Goal: Task Accomplishment & Management: Understand process/instructions

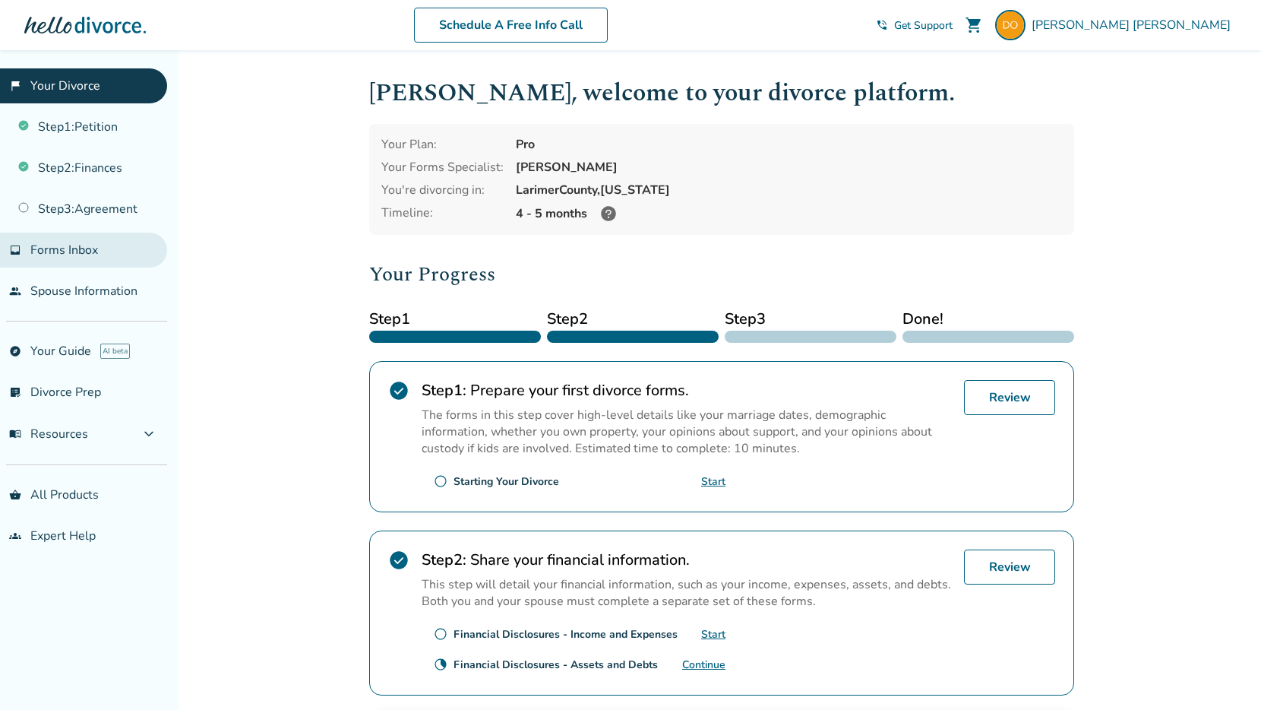
click at [54, 248] on span "Forms Inbox" at bounding box center [64, 250] width 68 height 17
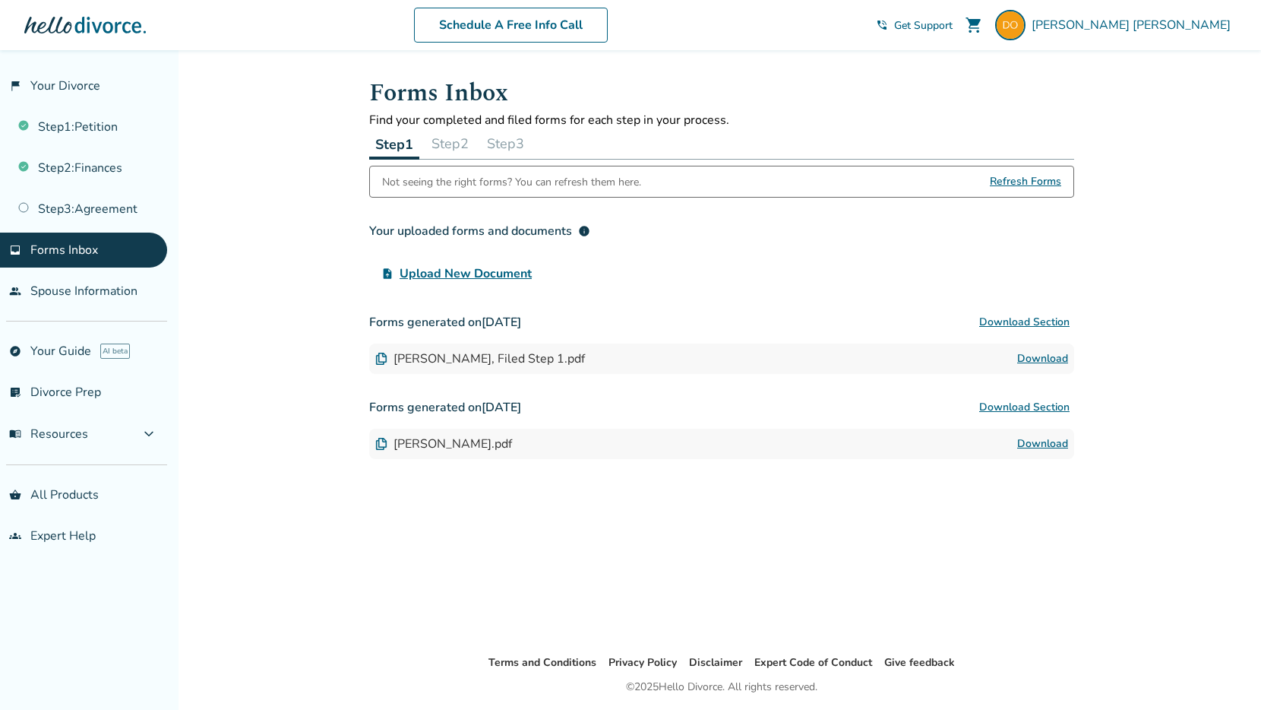
click at [1052, 353] on link "Download" at bounding box center [1042, 359] width 51 height 18
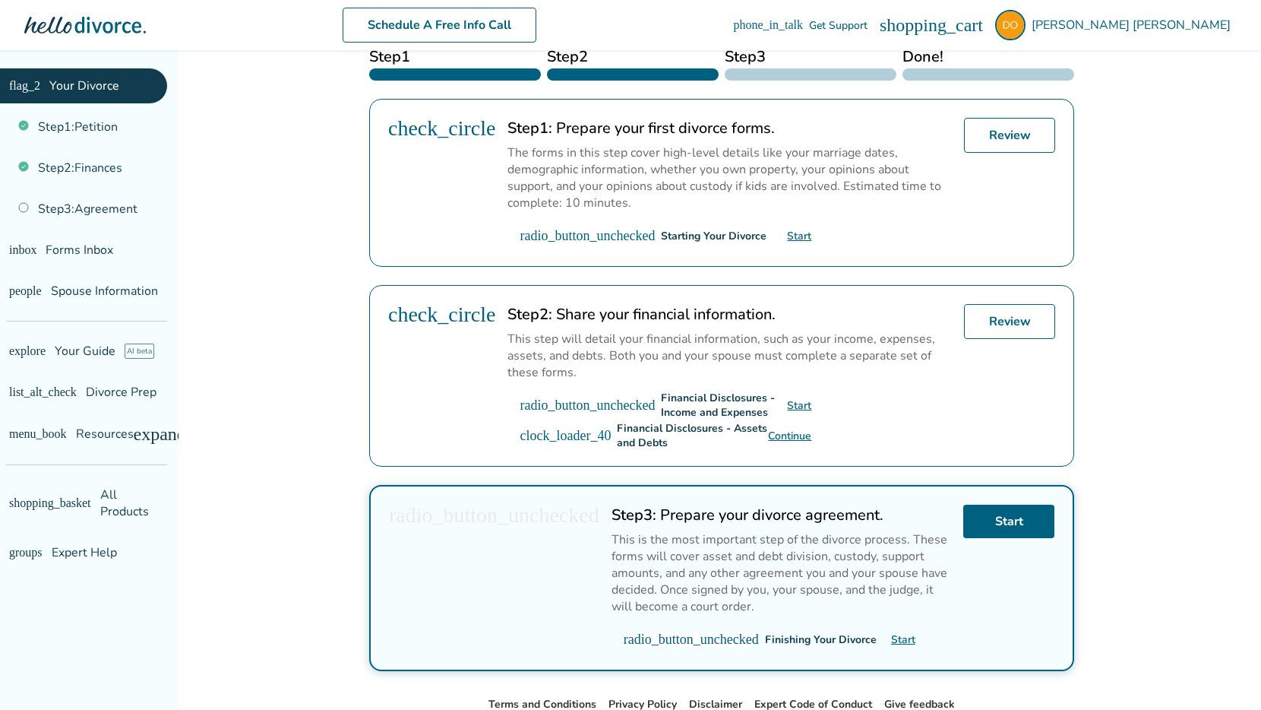
scroll to position [287, 0]
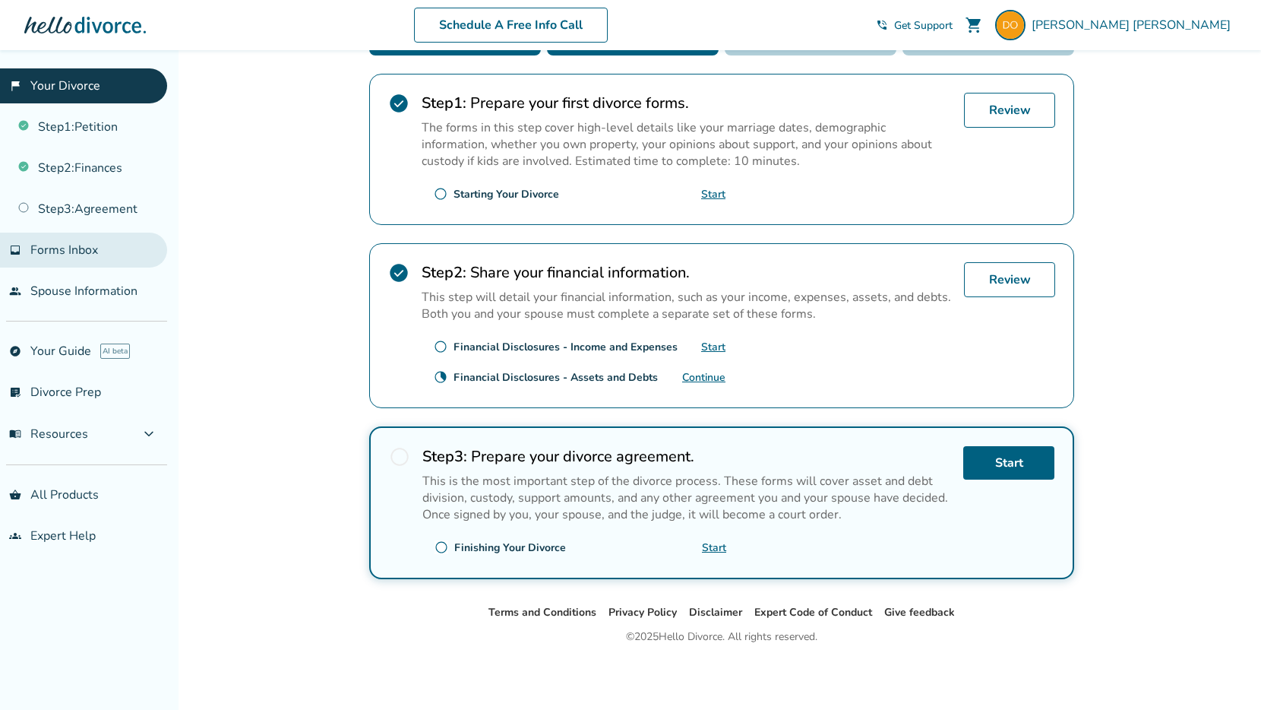
click at [81, 246] on span "Forms Inbox" at bounding box center [64, 250] width 68 height 17
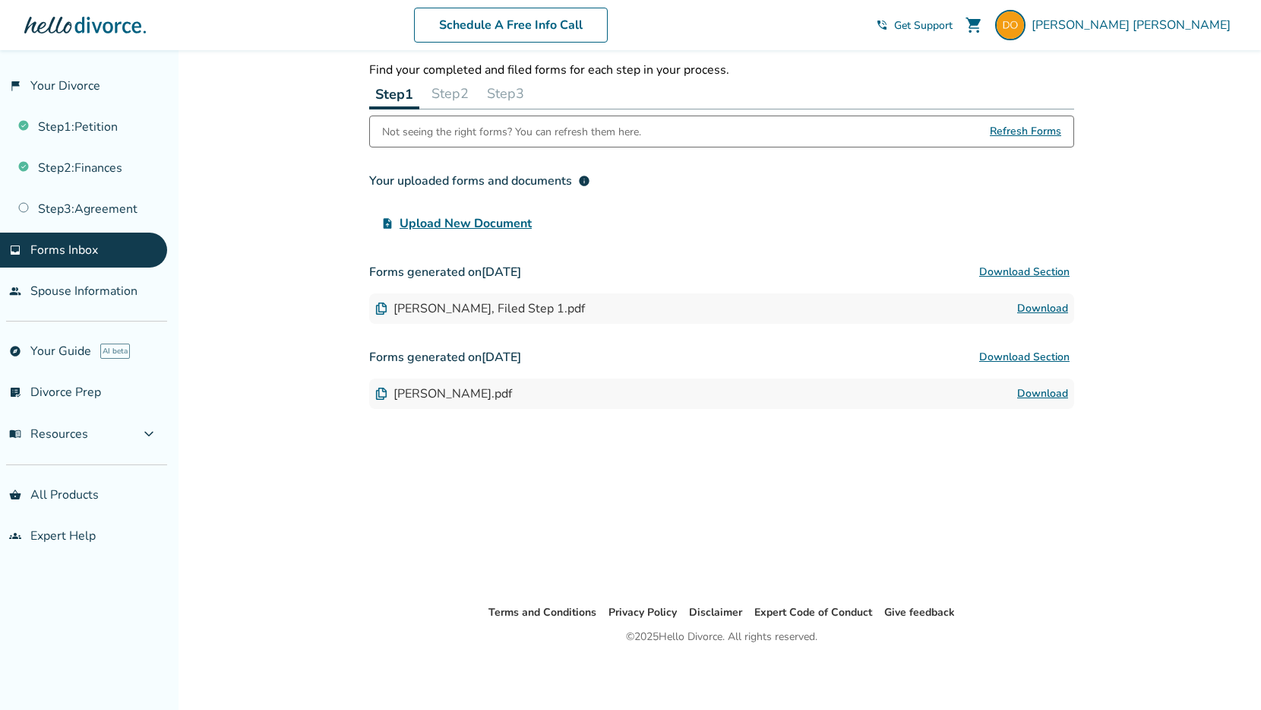
click at [1042, 306] on link "Download" at bounding box center [1042, 308] width 51 height 18
click at [80, 91] on link "flag_2 Your Divorce" at bounding box center [83, 85] width 167 height 35
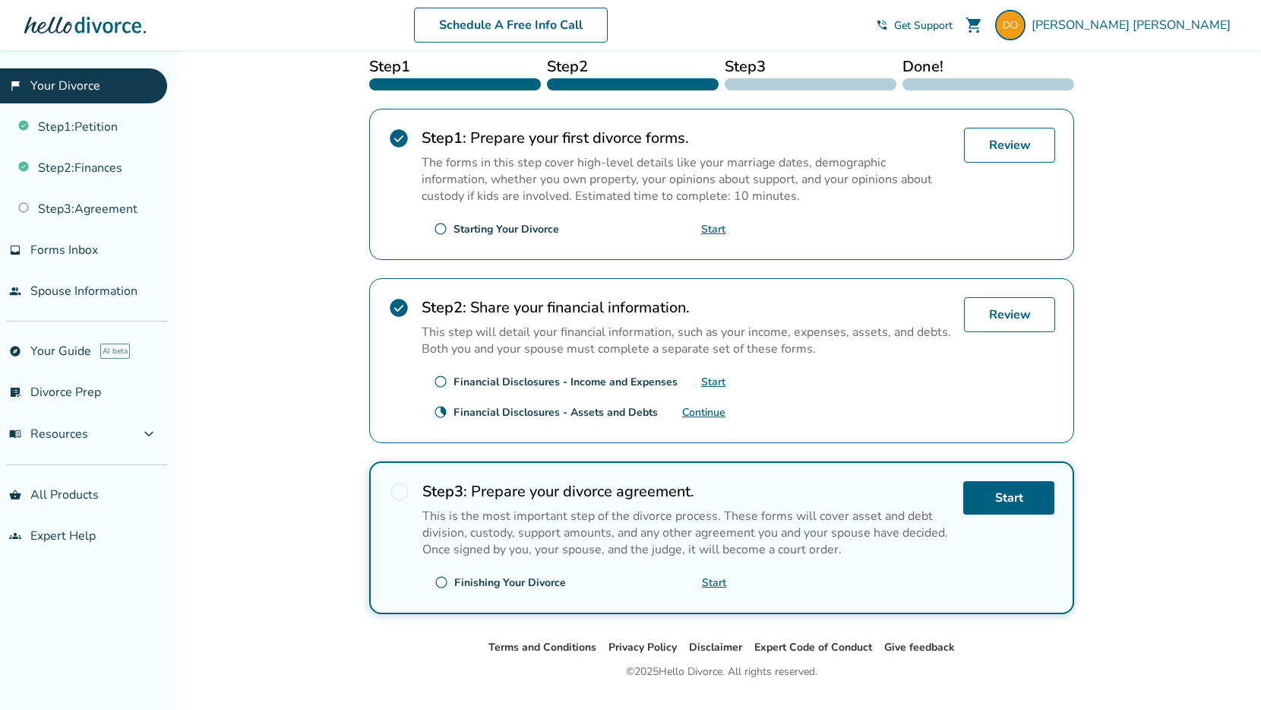
scroll to position [287, 0]
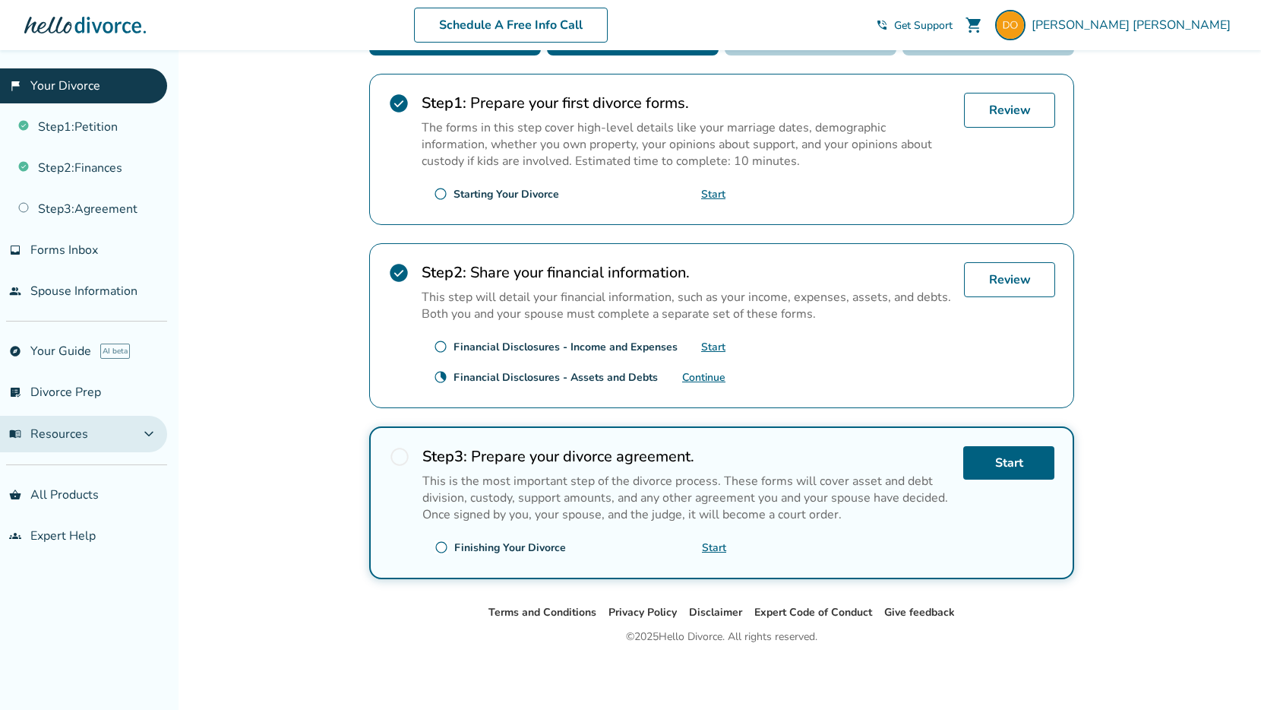
click at [147, 438] on button "menu_book Resources expand_more" at bounding box center [83, 434] width 167 height 36
click at [147, 438] on button "menu_book Resources expand_less" at bounding box center [83, 434] width 167 height 36
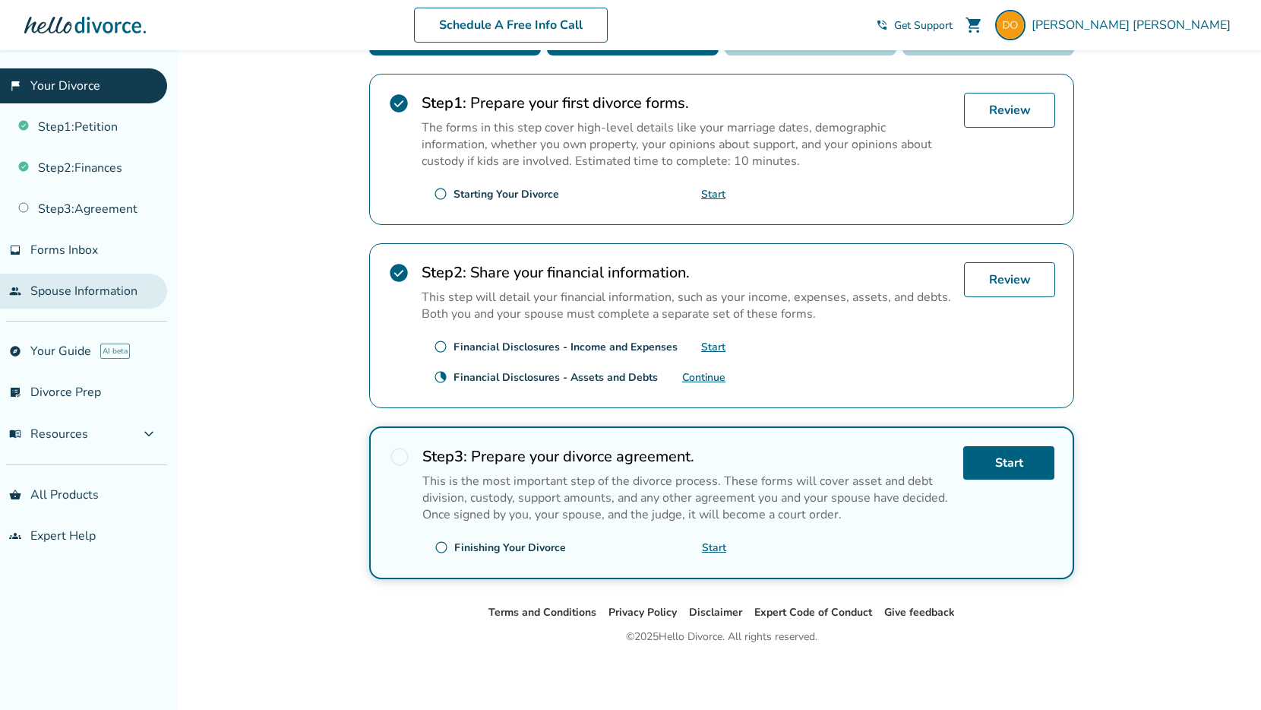
click at [106, 290] on link "people Spouse Information" at bounding box center [83, 291] width 167 height 35
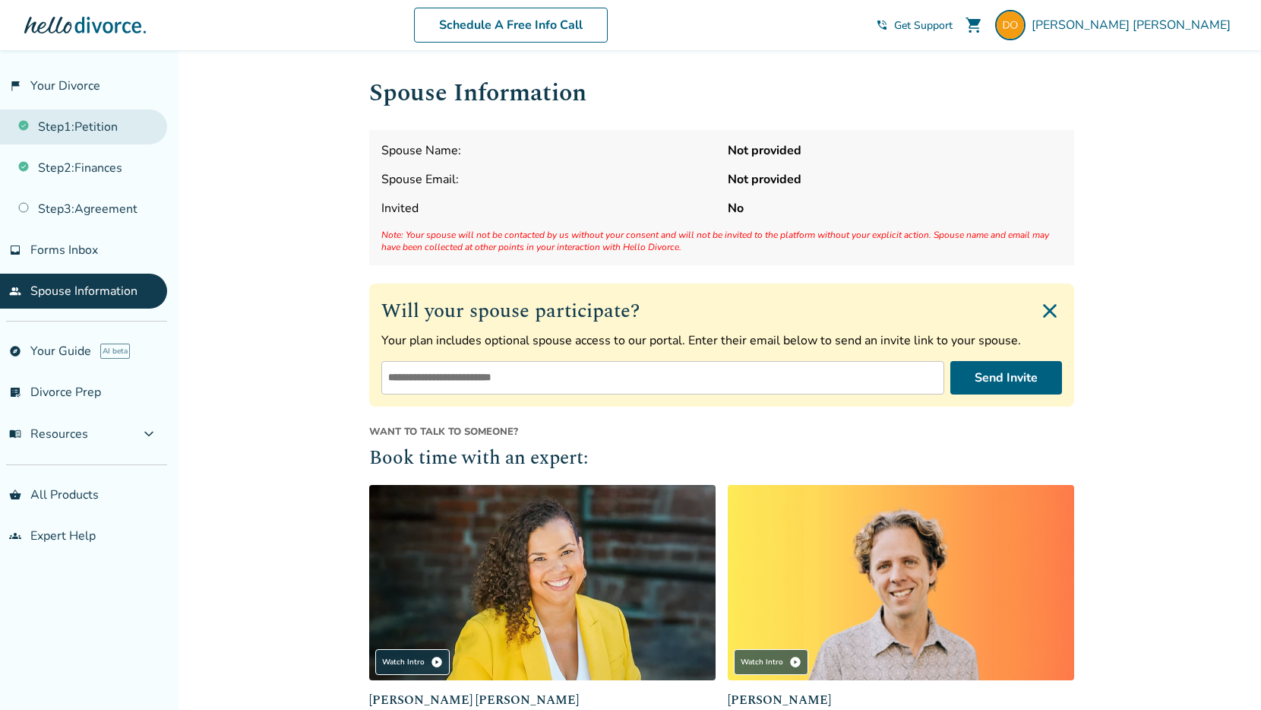
click at [108, 123] on link "Step 1 : Petition" at bounding box center [83, 126] width 167 height 35
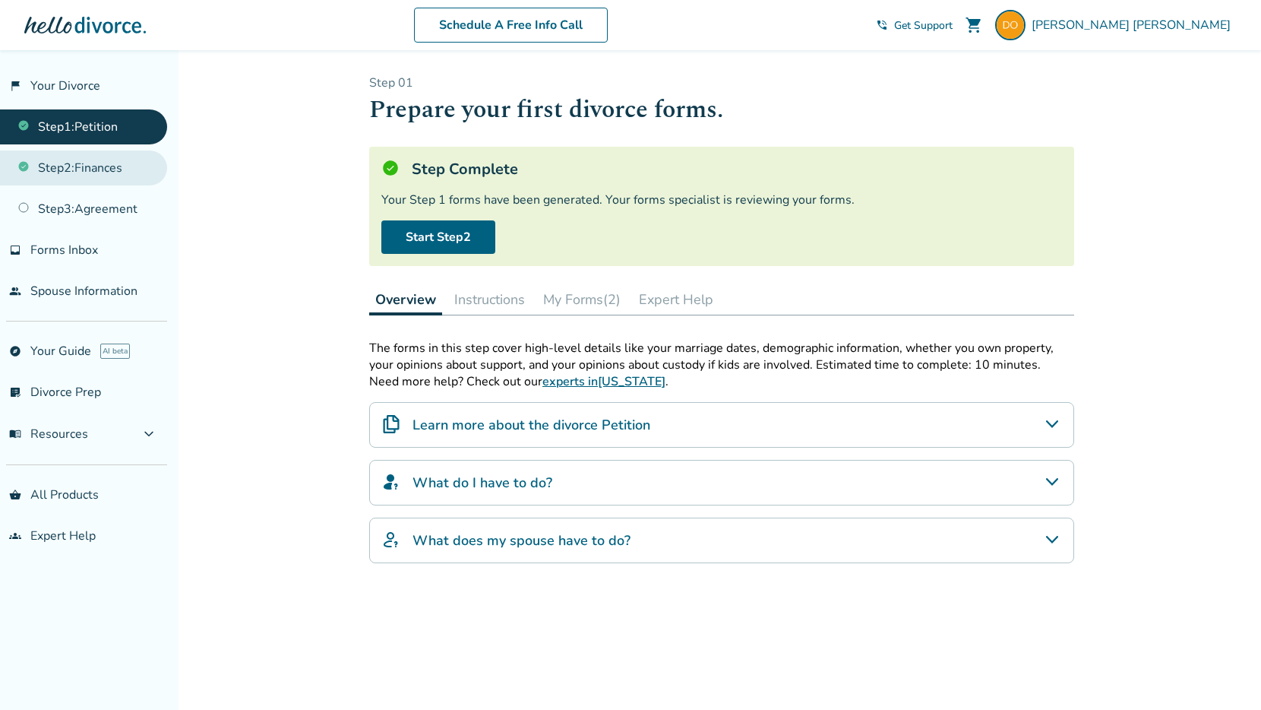
click at [99, 169] on link "Step 2 : Finances" at bounding box center [83, 167] width 167 height 35
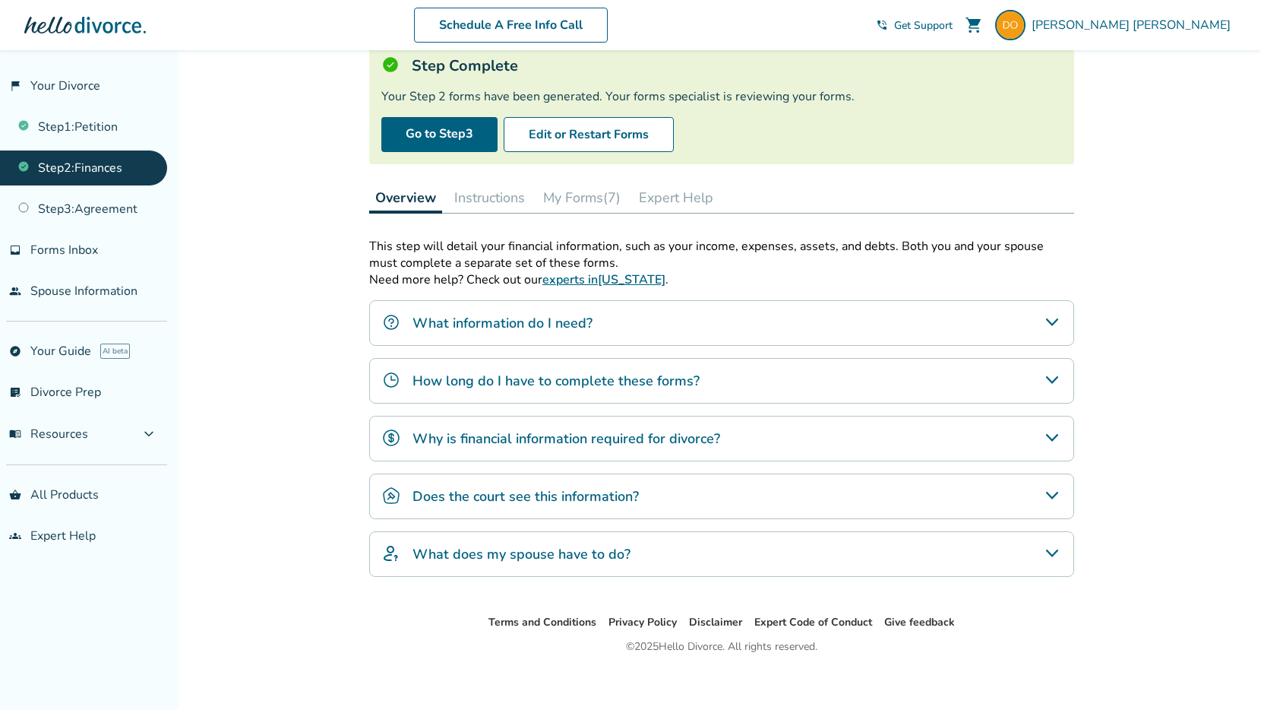
scroll to position [113, 0]
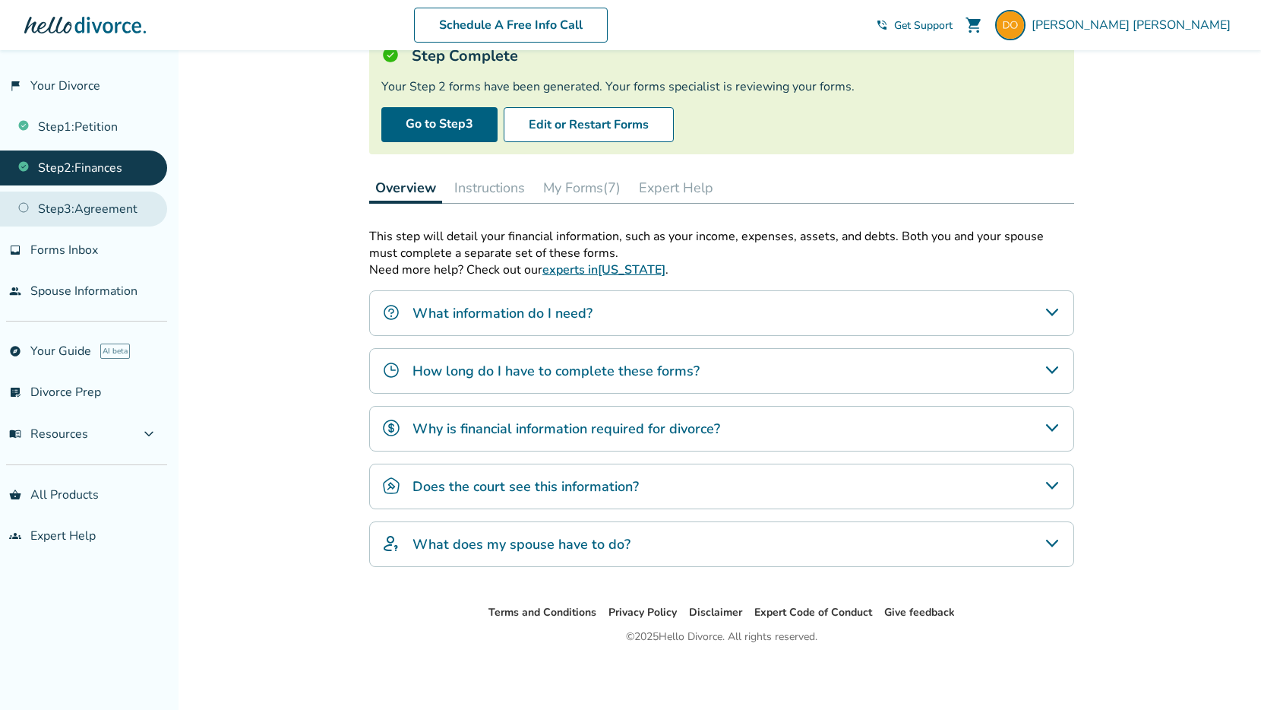
click at [110, 209] on link "Step 3 : Agreement" at bounding box center [83, 208] width 167 height 35
